Goal: Navigation & Orientation: Find specific page/section

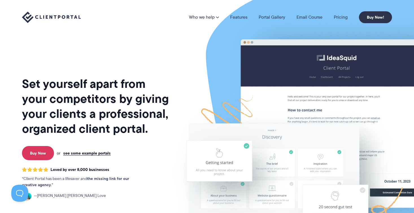
click at [147, 87] on h1 "Set yourself apart from your competitors by giving your clients a professional,…" at bounding box center [96, 106] width 148 height 60
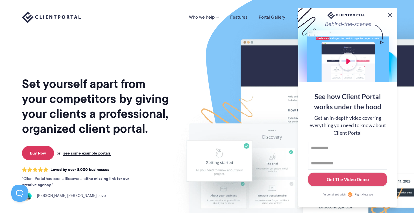
click at [390, 15] on button at bounding box center [389, 15] width 7 height 7
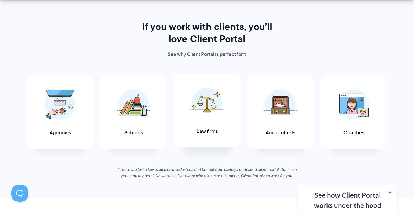
scroll to position [285, 0]
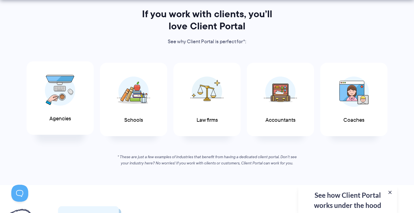
click at [49, 99] on img at bounding box center [60, 90] width 30 height 31
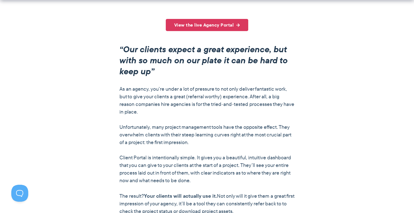
scroll to position [439, 0]
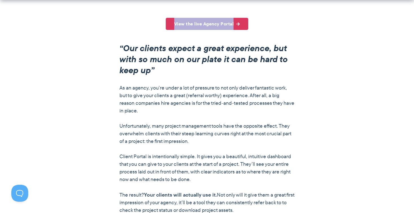
click at [189, 40] on div "View the live Agency Portal “Our clients expect a great experience, but with so…" at bounding box center [206, 127] width 175 height 219
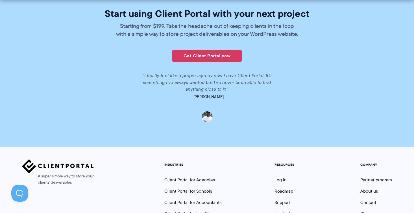
scroll to position [1346, 0]
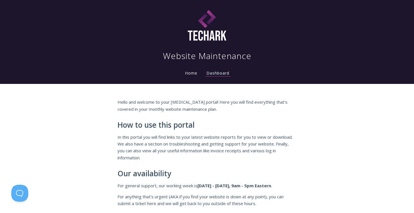
click at [184, 74] on link "Home" at bounding box center [191, 72] width 15 height 5
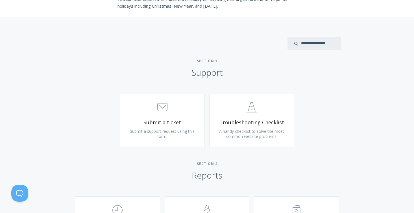
scroll to position [216, 0]
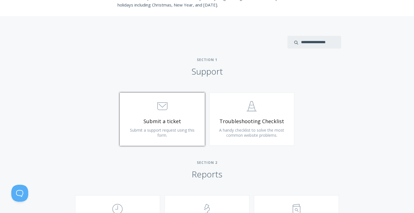
click at [192, 122] on span "Submit a ticket" at bounding box center [161, 121] width 67 height 6
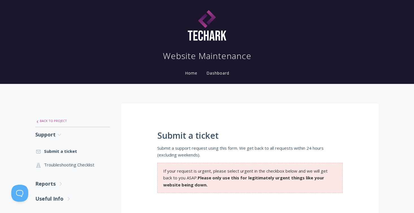
click at [44, 117] on link ".st0{fill:none;stroke:#000000;stroke-width:2;stroke-miterlimit:10;} Untitled-27…" at bounding box center [72, 121] width 74 height 12
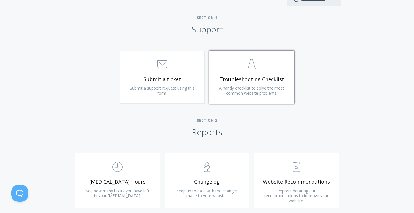
scroll to position [260, 0]
click at [268, 80] on span "Troubleshooting Checklist" at bounding box center [251, 78] width 67 height 6
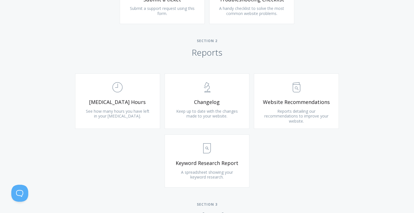
scroll to position [345, 0]
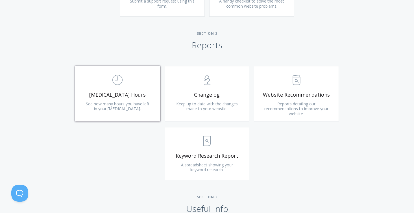
click at [137, 97] on span "[MEDICAL_DATA] Hours" at bounding box center [117, 94] width 67 height 6
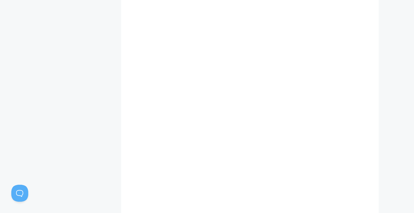
scroll to position [232, 0]
